Goal: Book appointment/travel/reservation

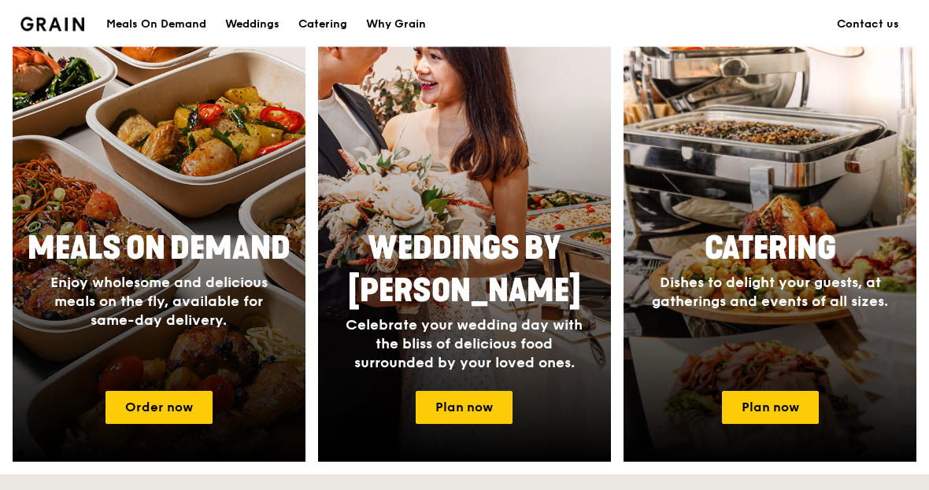
scroll to position [638, 0]
click at [764, 408] on link "Plan now" at bounding box center [770, 407] width 97 height 33
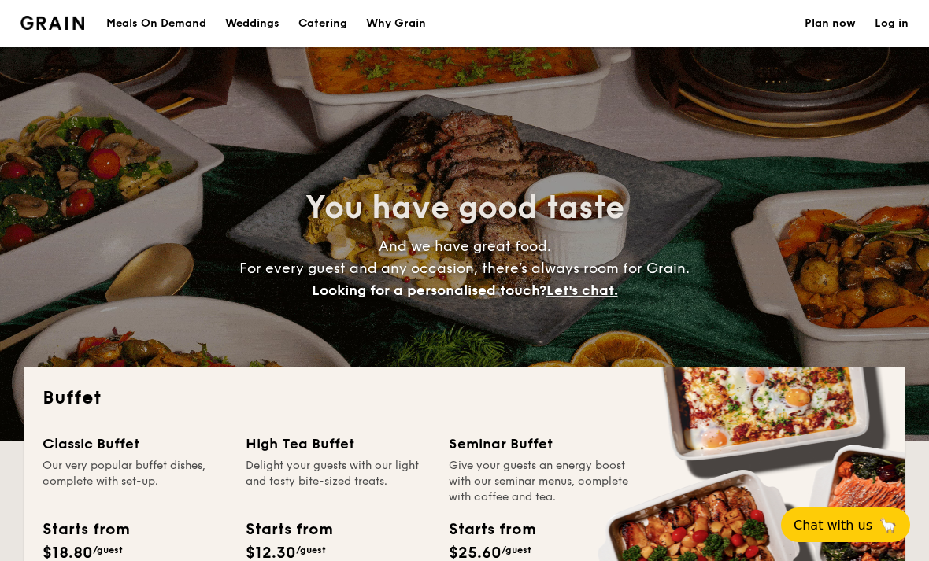
select select
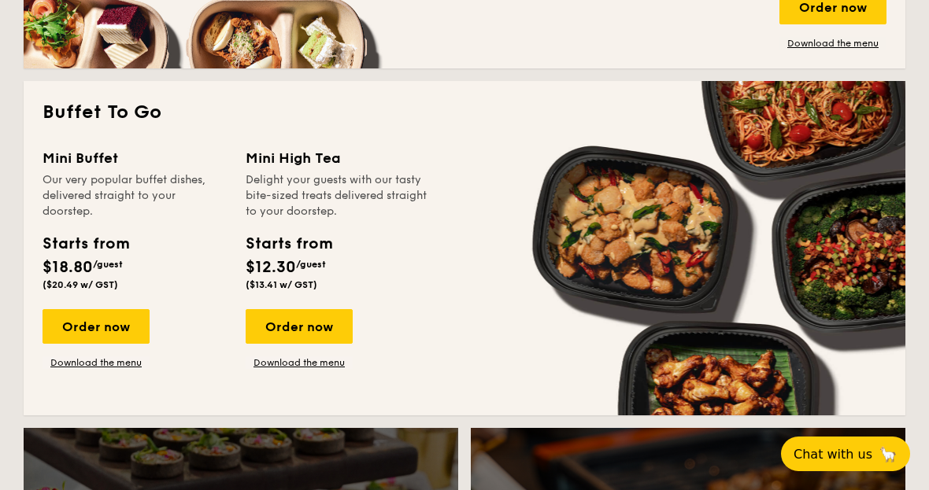
scroll to position [979, 0]
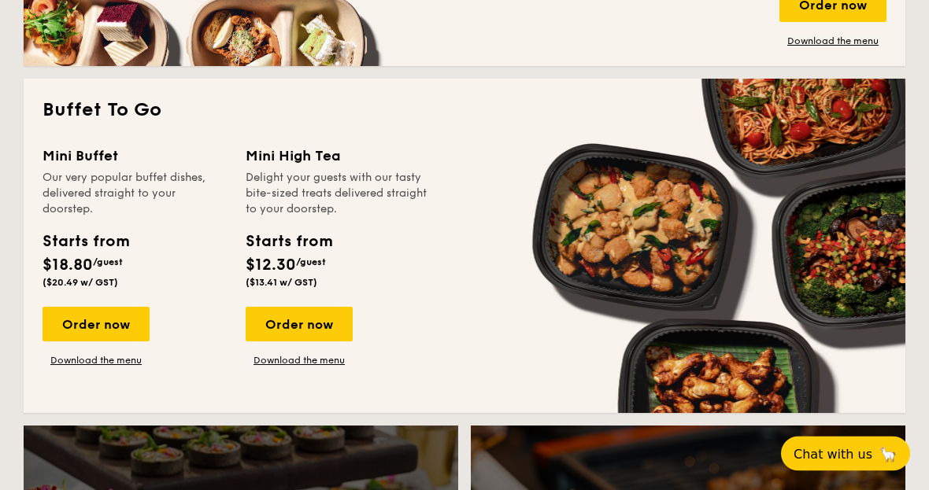
click at [90, 338] on div "Order now" at bounding box center [96, 325] width 107 height 35
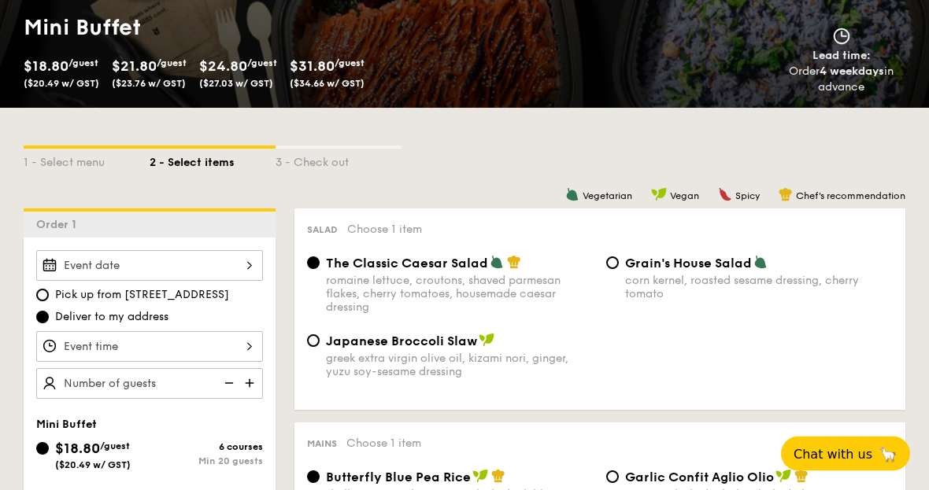
scroll to position [235, 0]
click at [249, 259] on div at bounding box center [149, 265] width 227 height 31
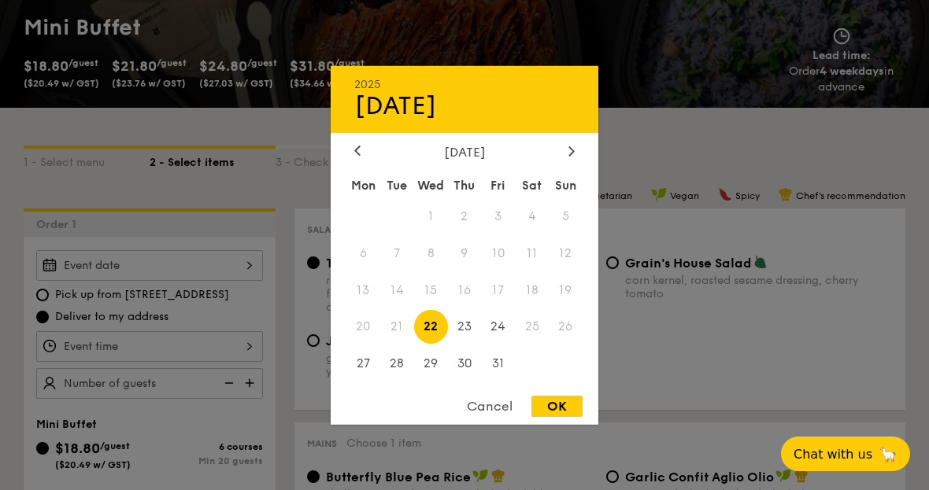
click at [499, 344] on span "24" at bounding box center [498, 327] width 34 height 34
click at [504, 344] on span "24" at bounding box center [498, 327] width 34 height 34
click at [564, 417] on div "OK" at bounding box center [556, 406] width 51 height 21
type input "Oct 24, 2025"
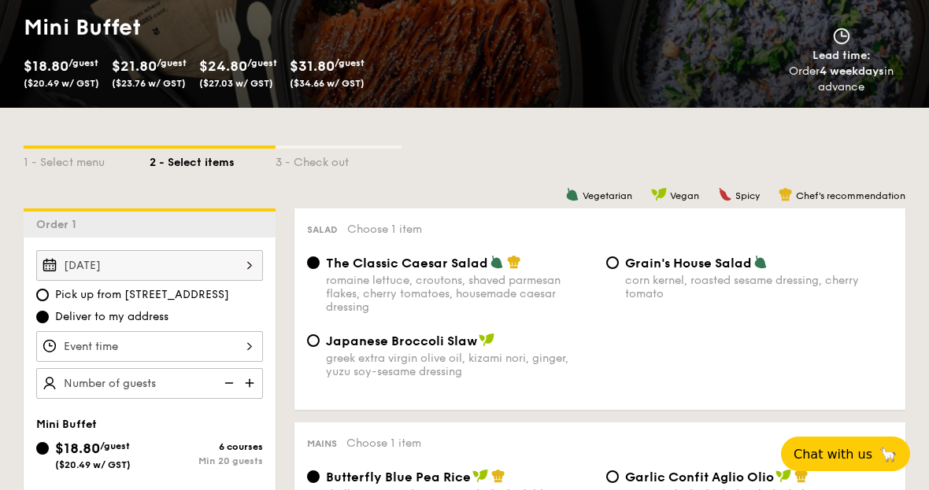
click at [235, 254] on div "Oct 24, 2025" at bounding box center [149, 265] width 227 height 31
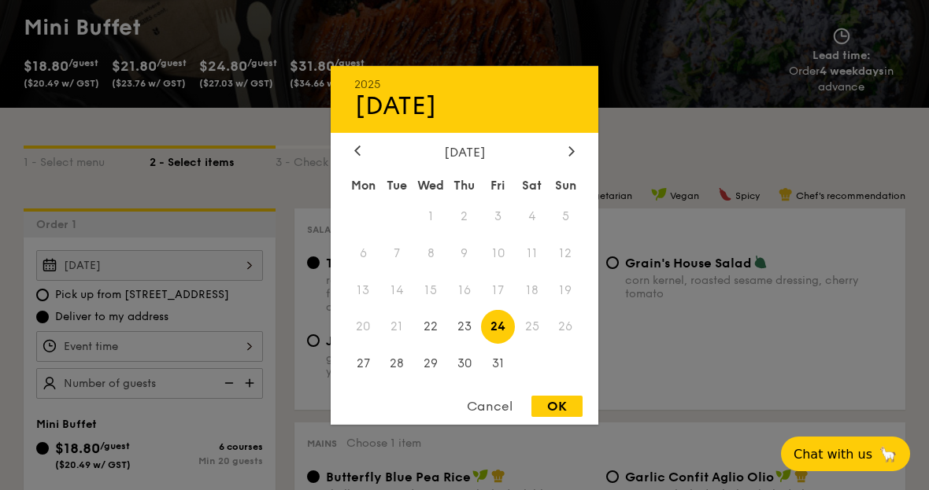
click at [542, 307] on span "18" at bounding box center [532, 290] width 34 height 34
click at [651, 344] on div at bounding box center [464, 245] width 929 height 490
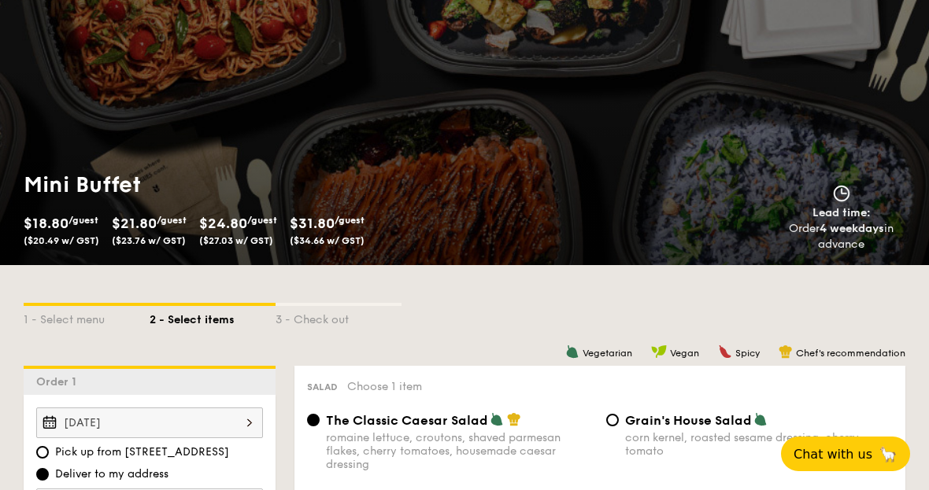
scroll to position [0, 0]
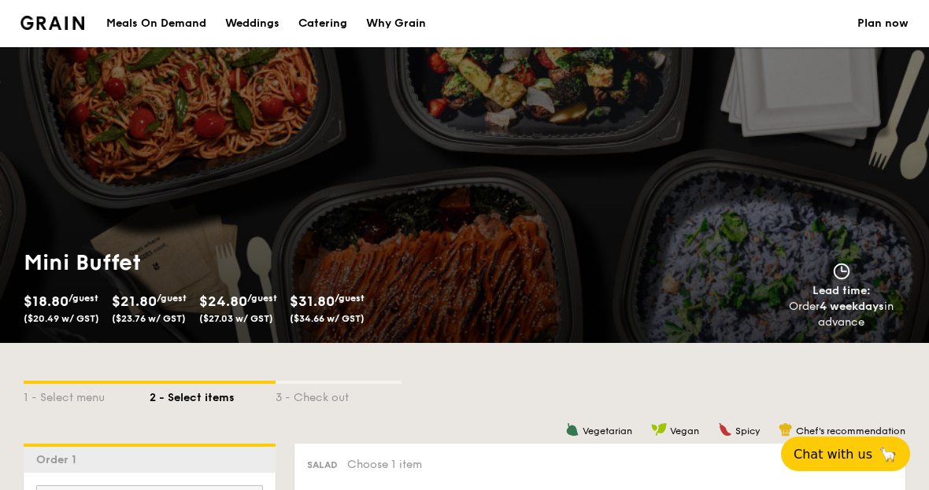
click at [180, 24] on div "Meals On Demand" at bounding box center [156, 23] width 100 height 47
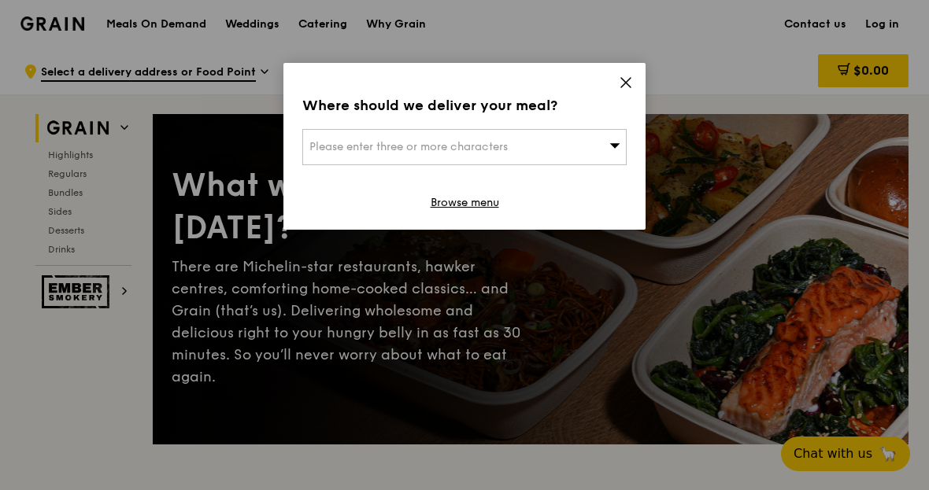
click at [606, 158] on div "Please enter three or more characters" at bounding box center [464, 147] width 324 height 36
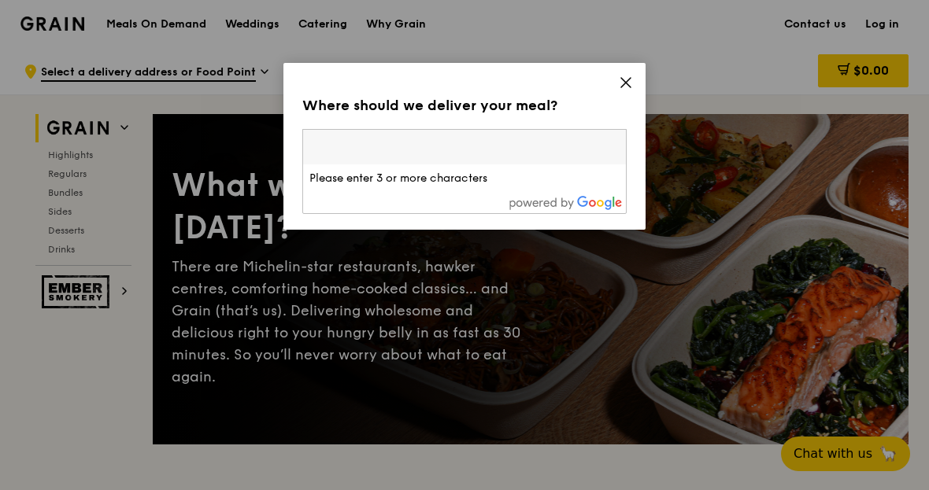
click at [623, 94] on span at bounding box center [626, 84] width 14 height 17
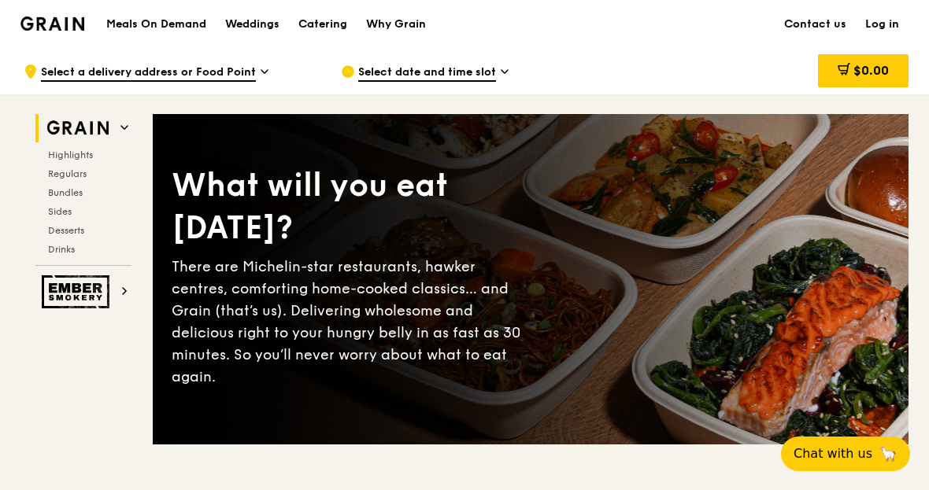
click at [490, 78] on span "Select date and time slot" at bounding box center [427, 73] width 138 height 17
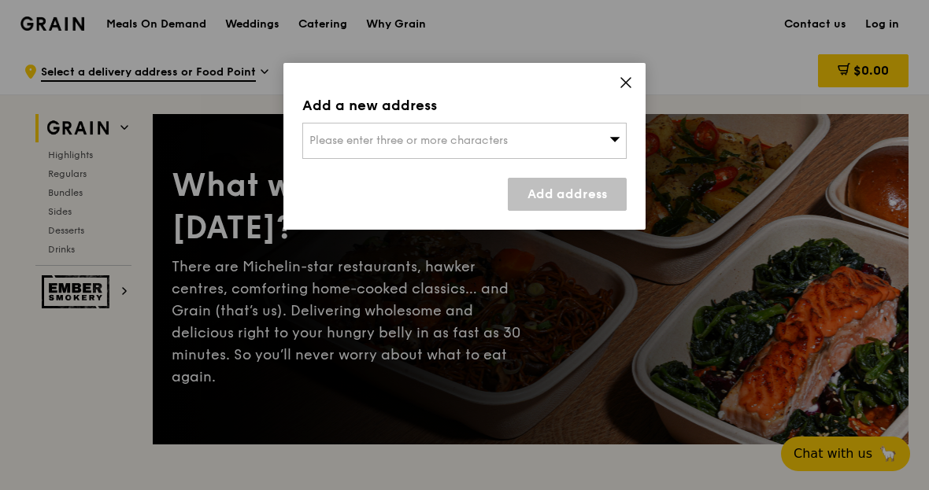
click at [607, 146] on div "Please enter three or more characters" at bounding box center [464, 141] width 324 height 36
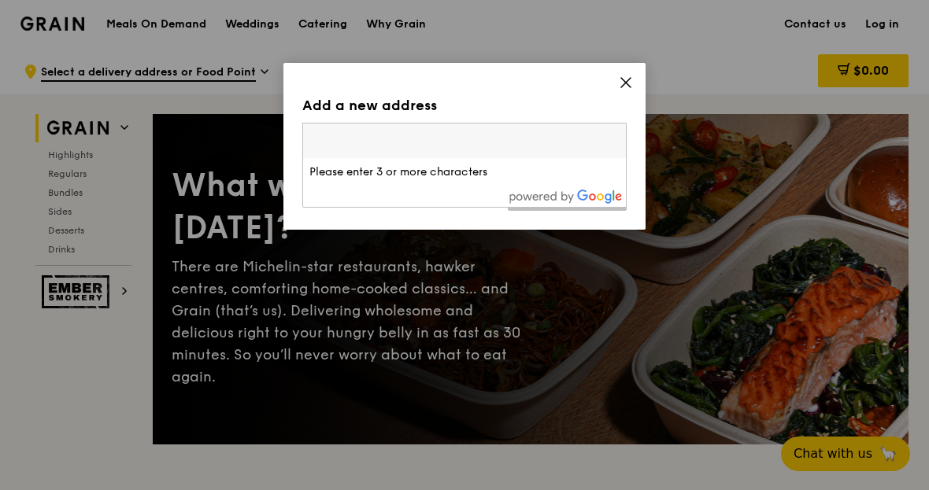
click at [624, 83] on icon at bounding box center [626, 83] width 14 height 14
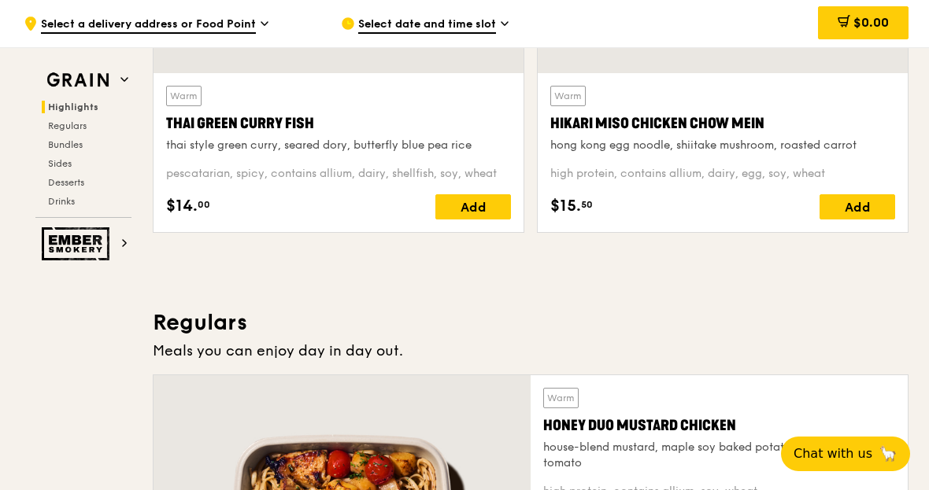
scroll to position [773, 0]
